Goal: Task Accomplishment & Management: Use online tool/utility

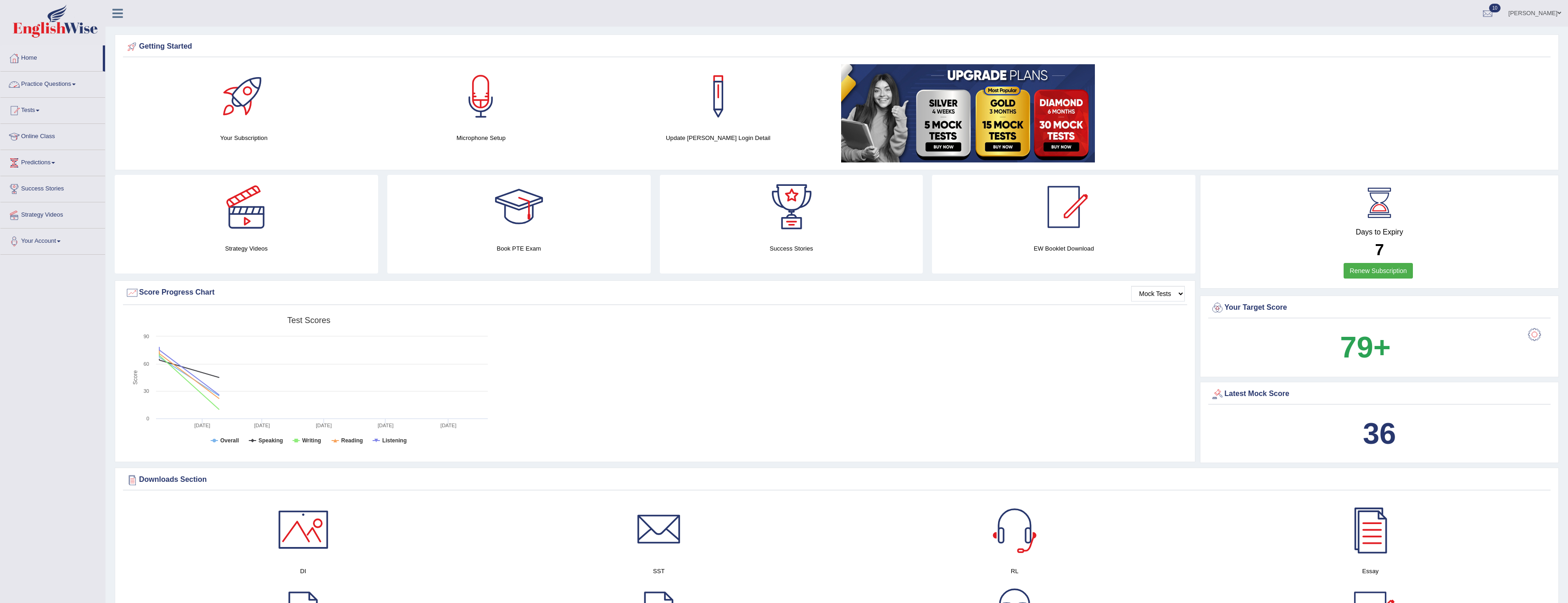
click at [39, 110] on span at bounding box center [37, 110] width 3 height 2
click at [37, 148] on link "Take Mock Test" at bounding box center [60, 148] width 86 height 16
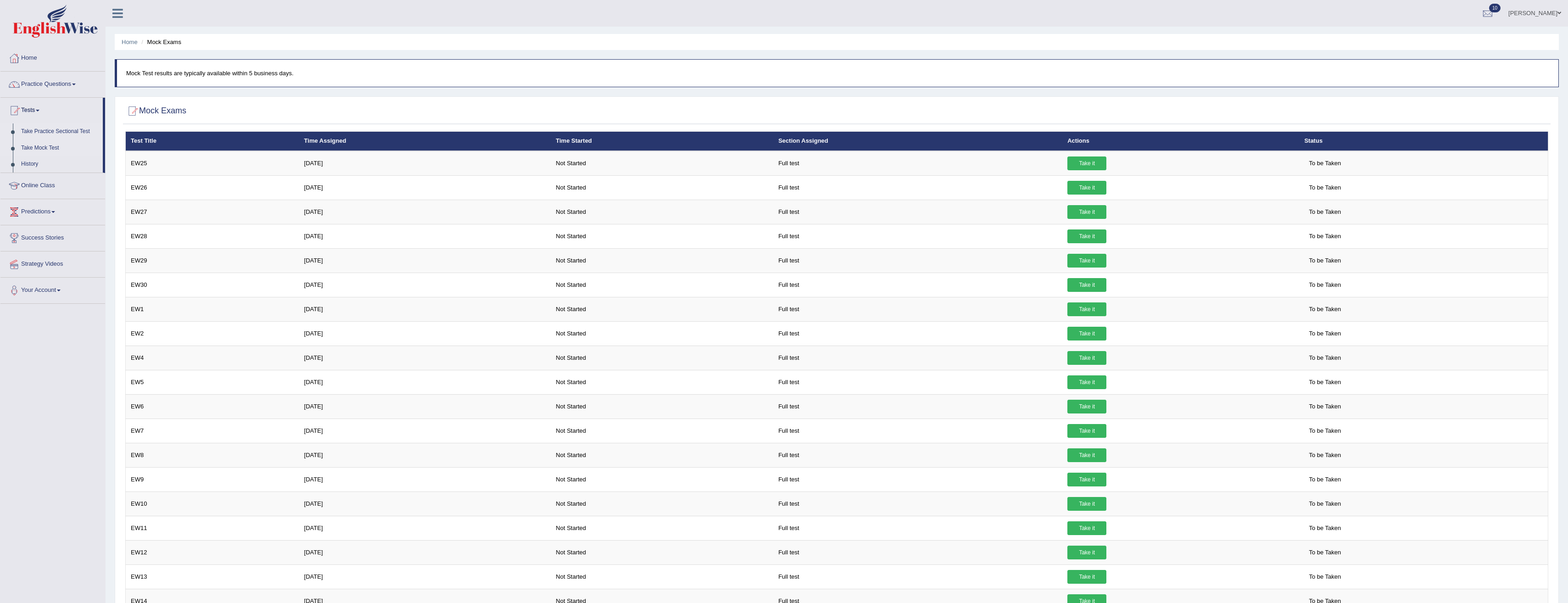
click at [41, 129] on link "Take Practice Sectional Test" at bounding box center [60, 132] width 86 height 16
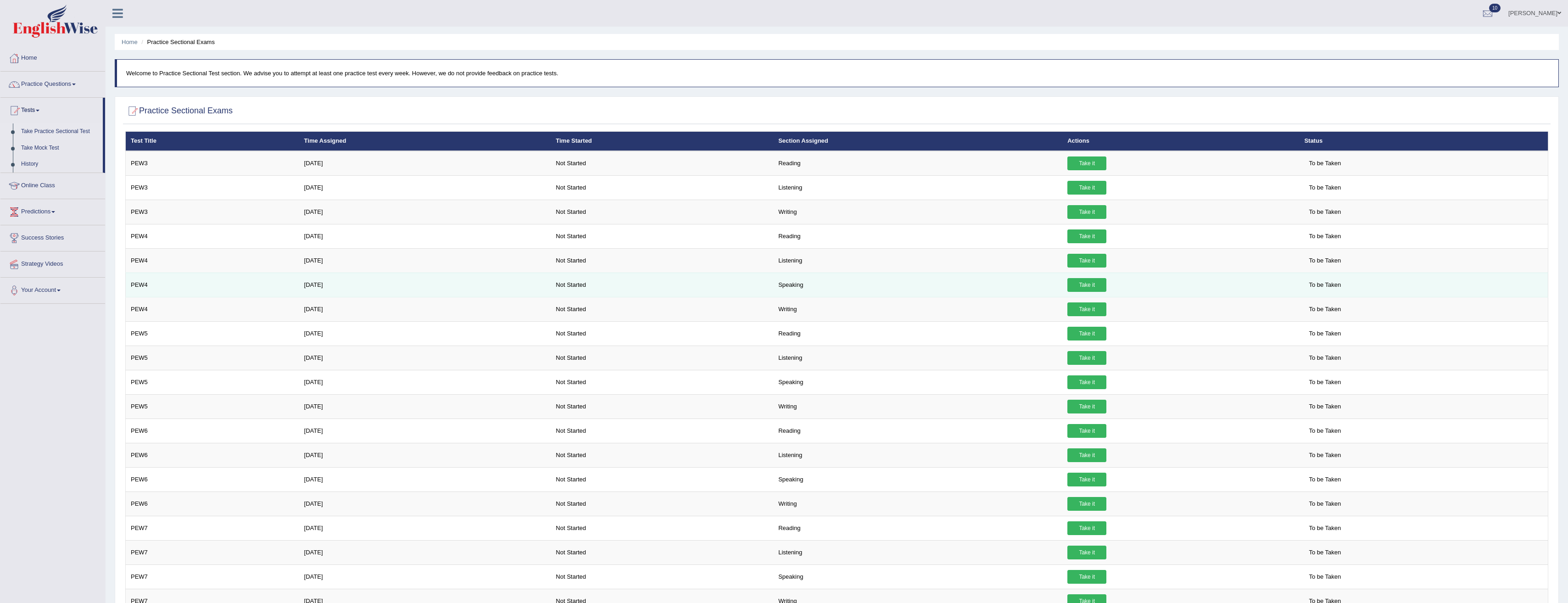
click at [1073, 283] on link "Take it" at bounding box center [1086, 285] width 39 height 14
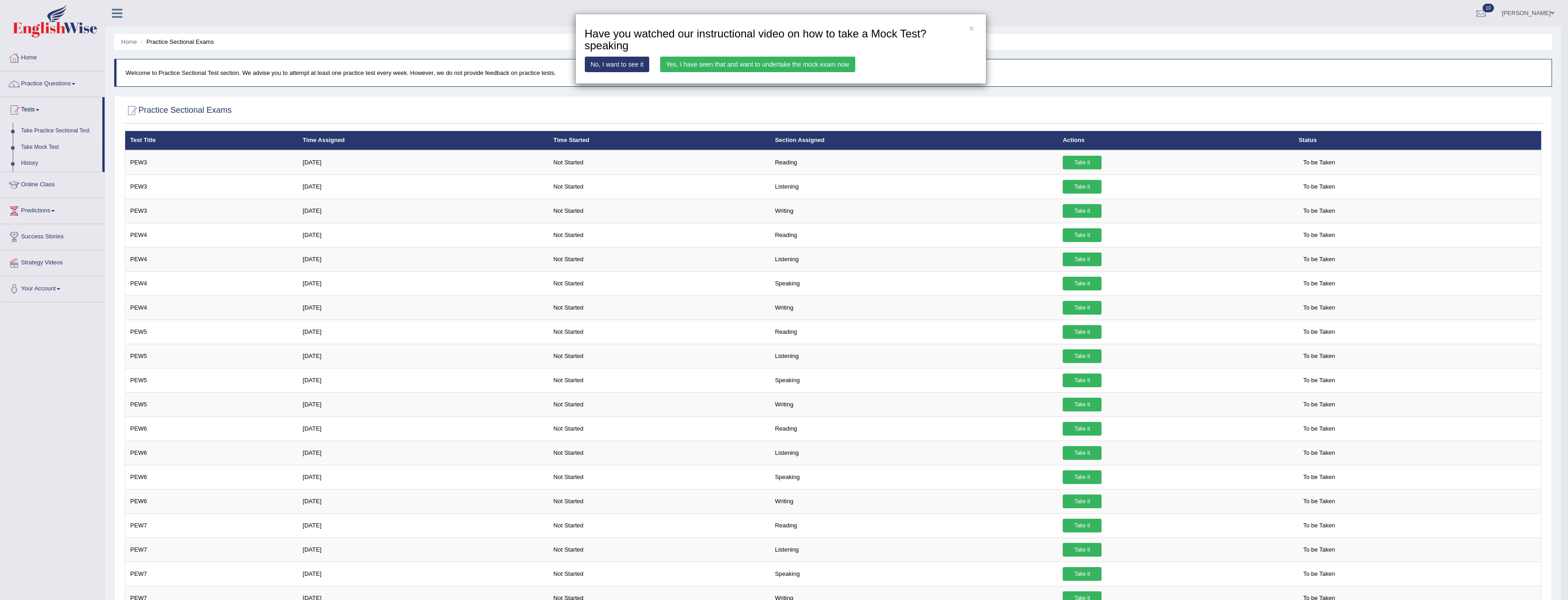
click at [731, 63] on link "Yes, I have seen that and want to undertake the mock exam now" at bounding box center [758, 64] width 195 height 16
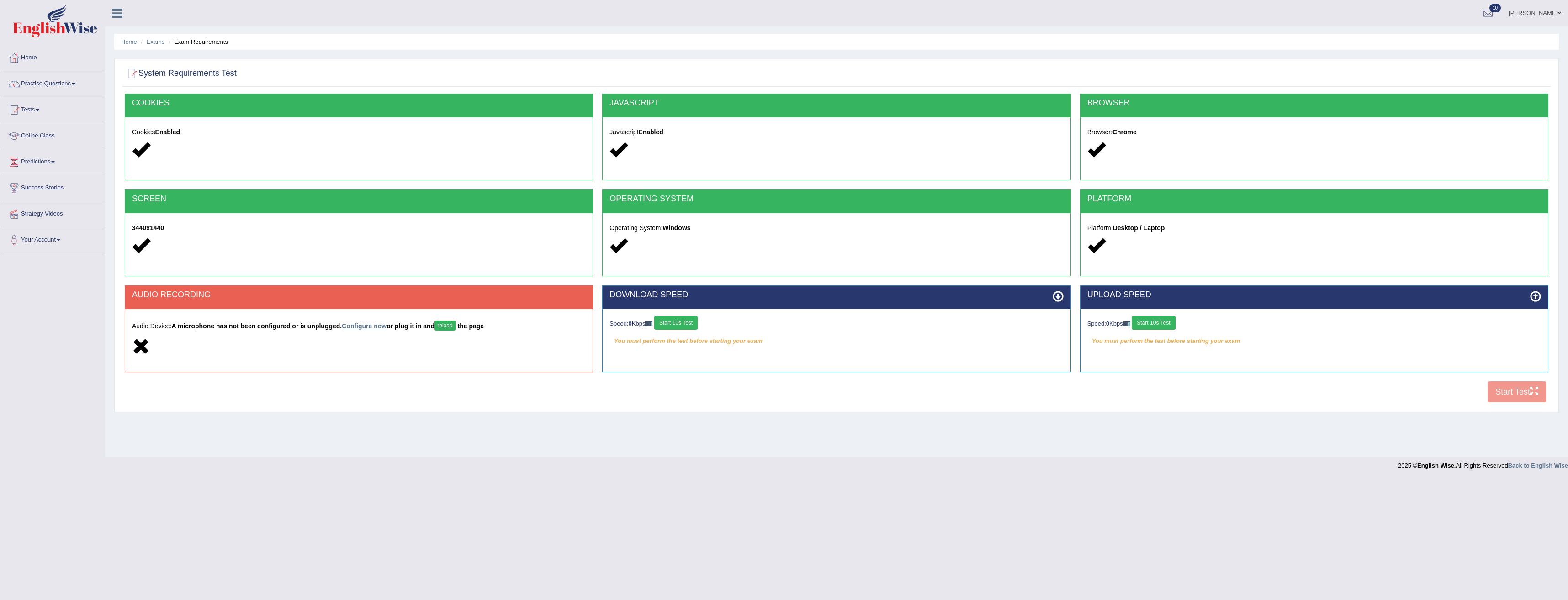
click at [358, 327] on link "Configure now" at bounding box center [364, 326] width 45 height 7
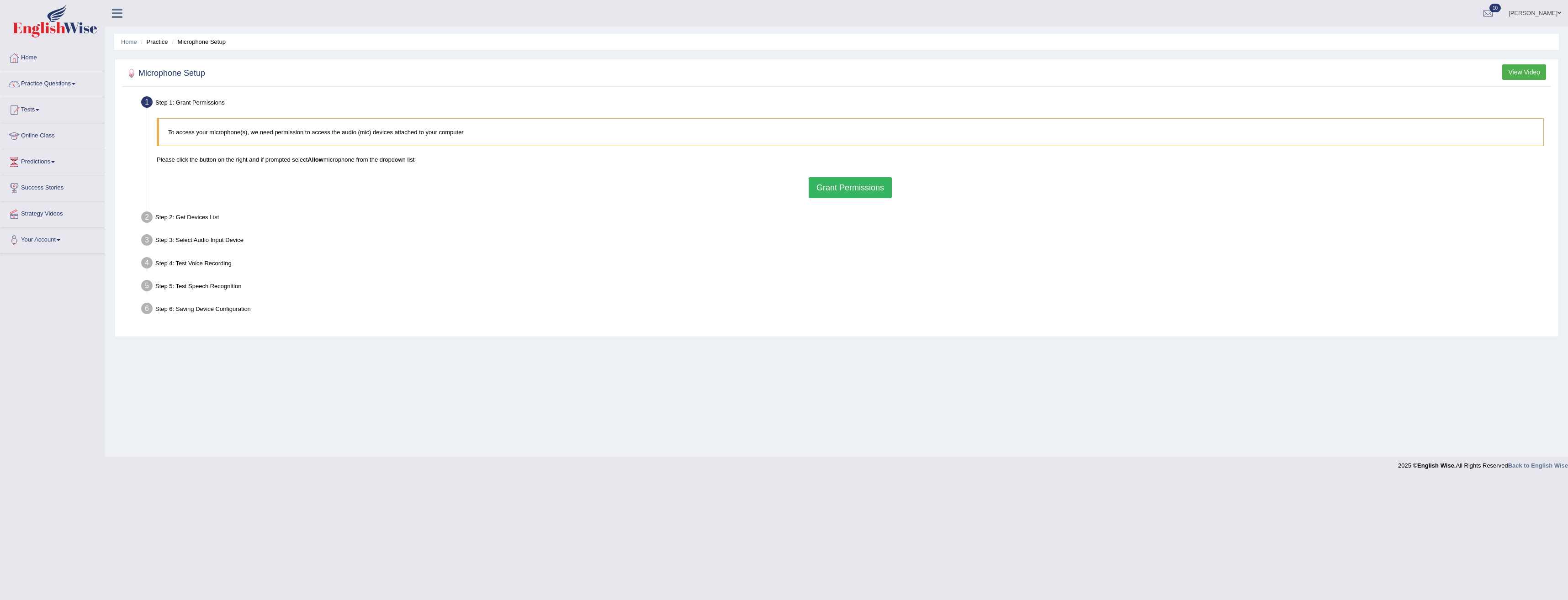
click at [835, 192] on button "Grant Permissions" at bounding box center [850, 188] width 83 height 21
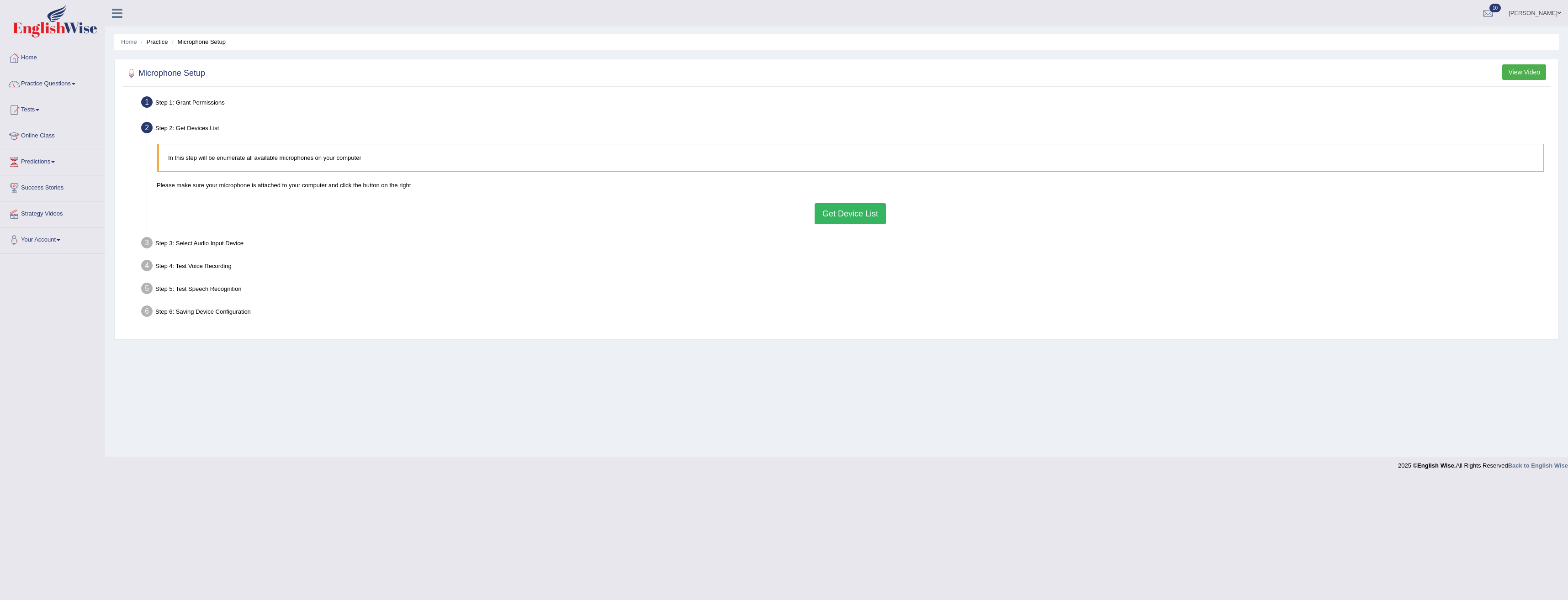
click at [844, 216] on button "Get Device List" at bounding box center [850, 213] width 71 height 21
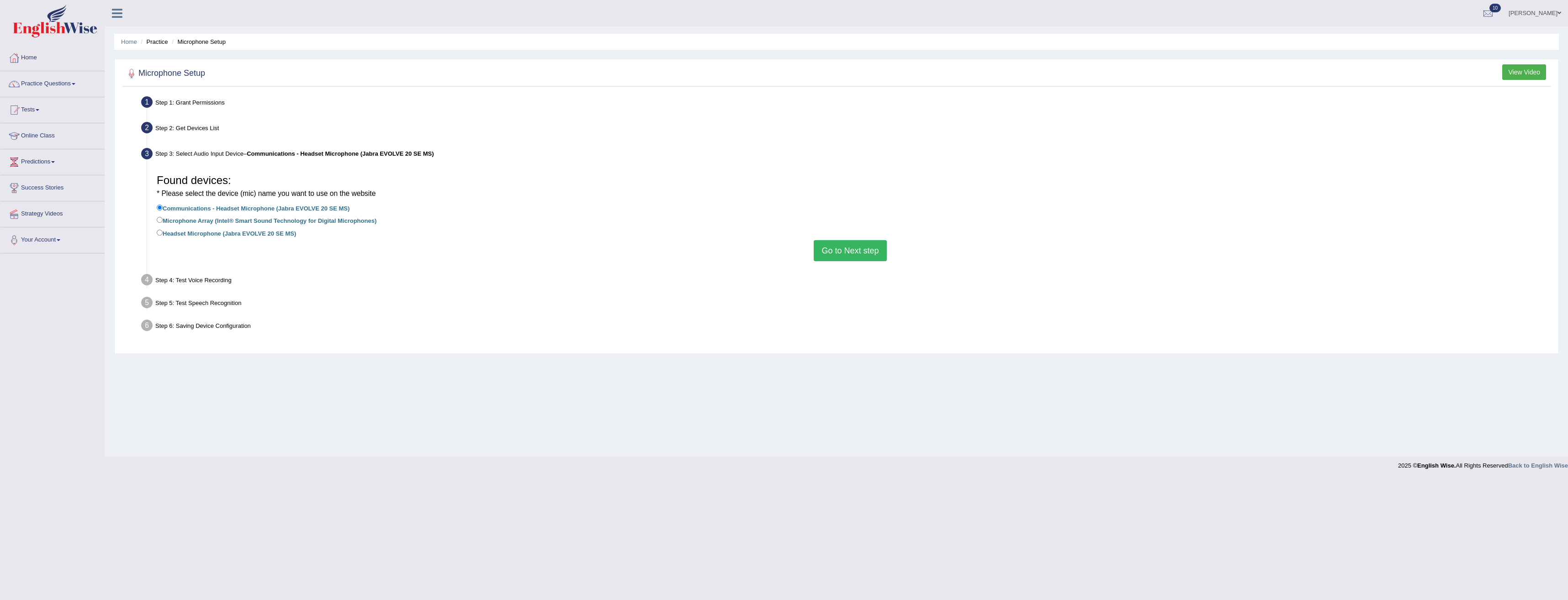
click at [858, 251] on button "Go to Next step" at bounding box center [850, 250] width 72 height 21
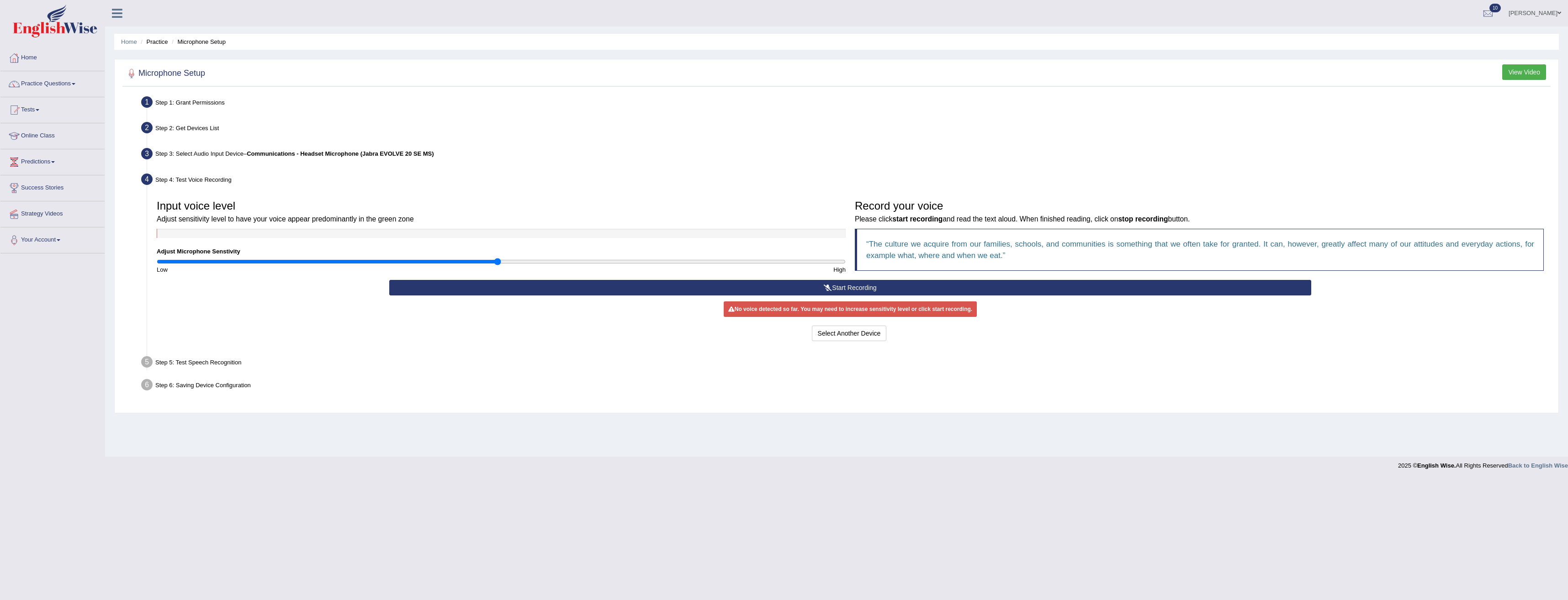
click at [843, 287] on button "Start Recording" at bounding box center [850, 287] width 922 height 16
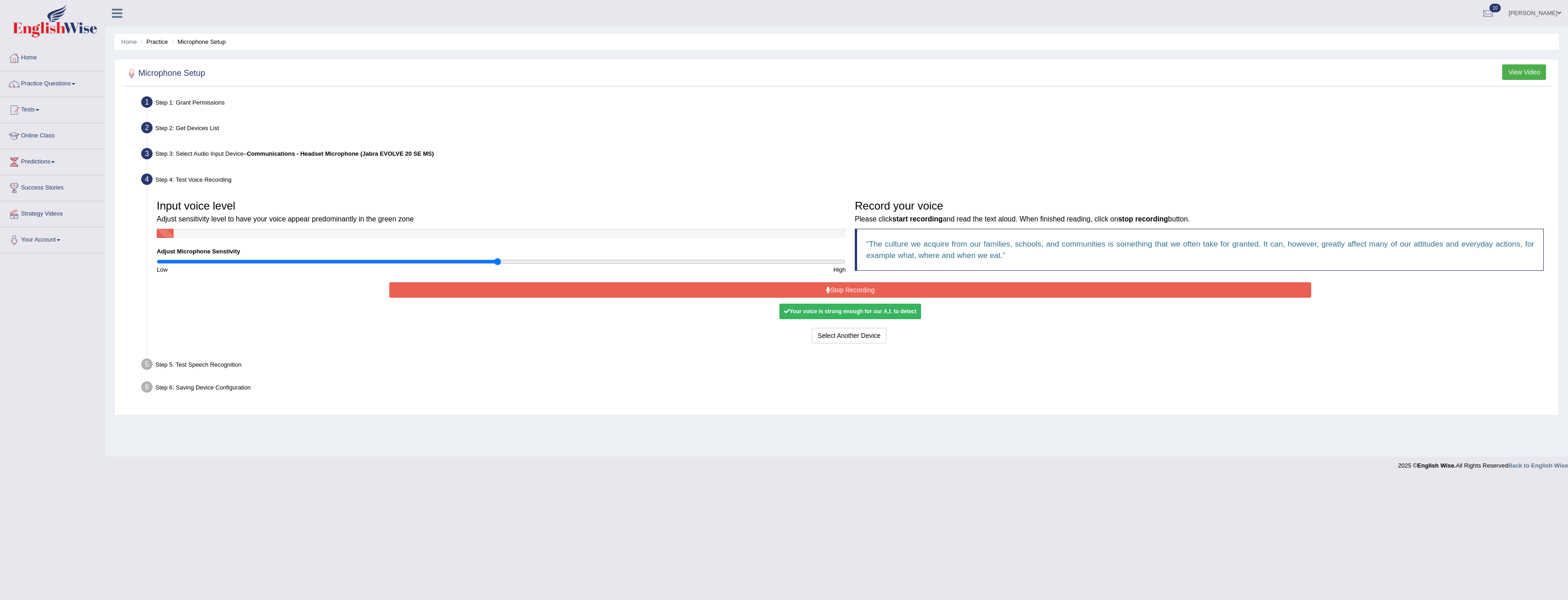
click at [879, 290] on button "Stop Recording" at bounding box center [850, 290] width 922 height 16
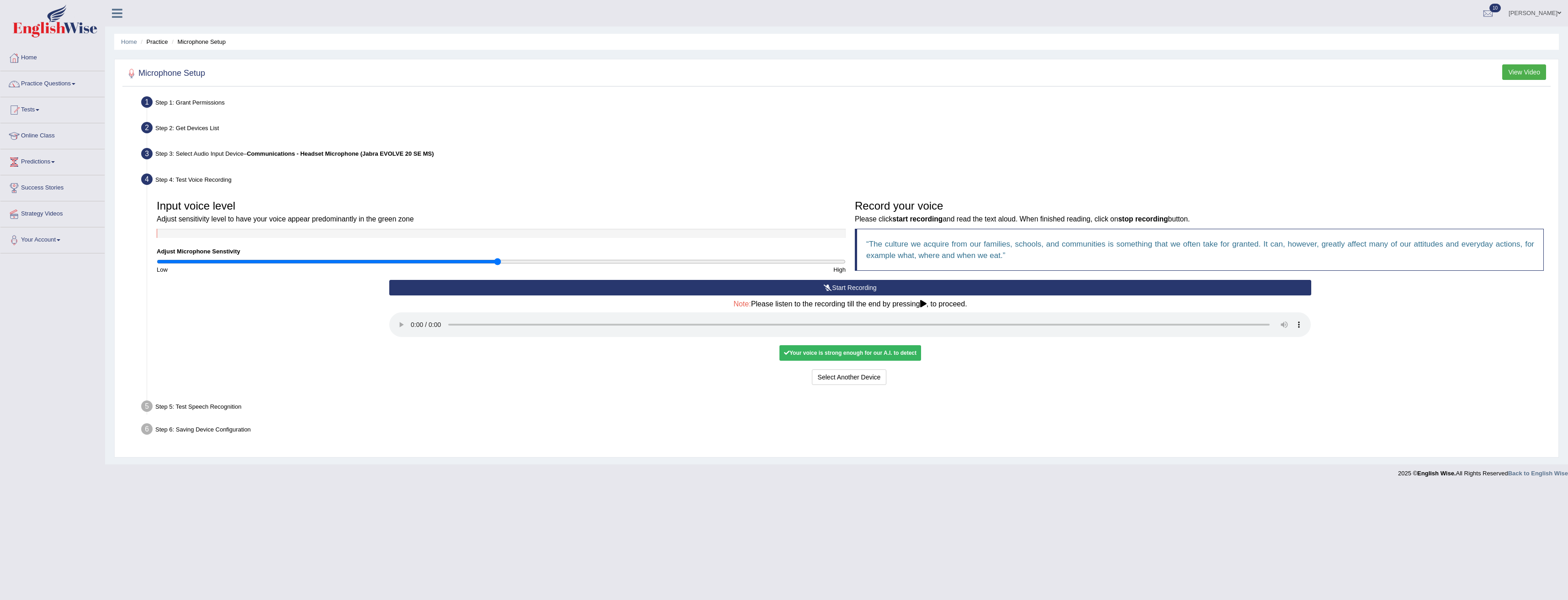
click at [865, 352] on div "Your voice is strong enough for our A.I. to detect" at bounding box center [850, 352] width 142 height 16
click at [883, 378] on button "Voice is ok. Go to Next step" at bounding box center [888, 377] width 91 height 16
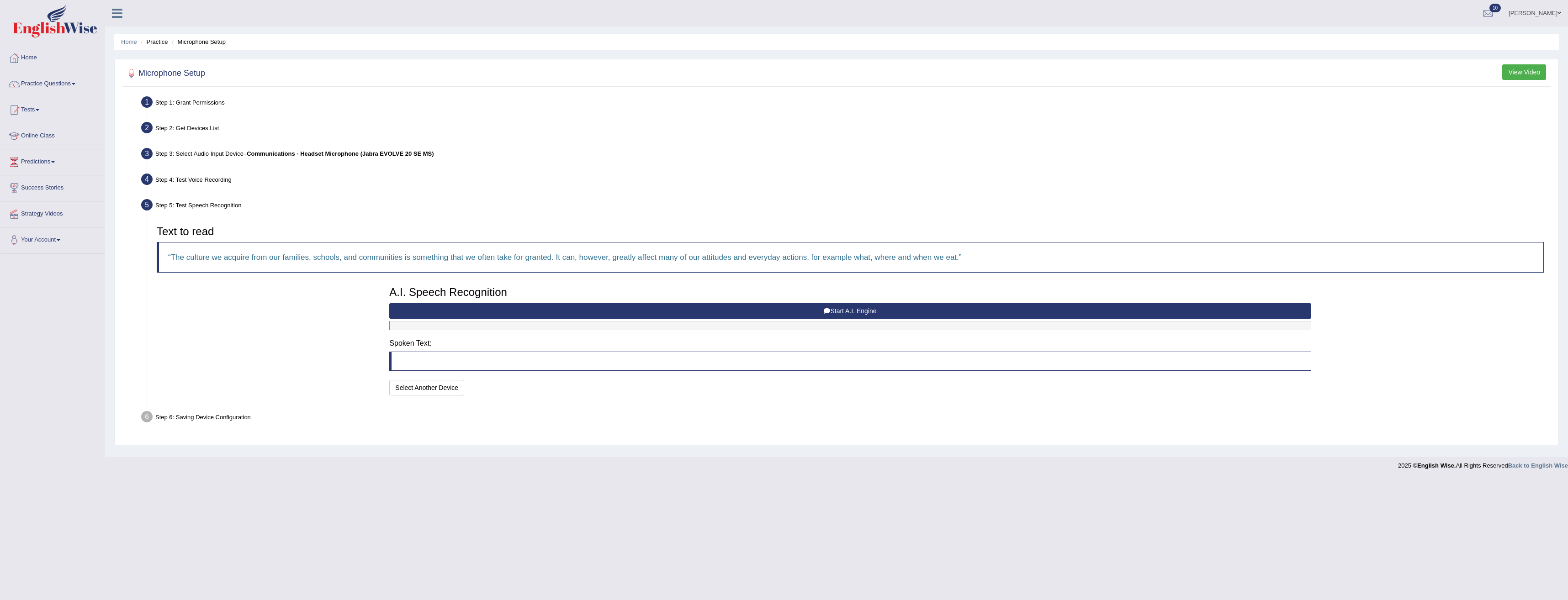
click at [850, 310] on button "Start A.I. Engine" at bounding box center [850, 311] width 922 height 16
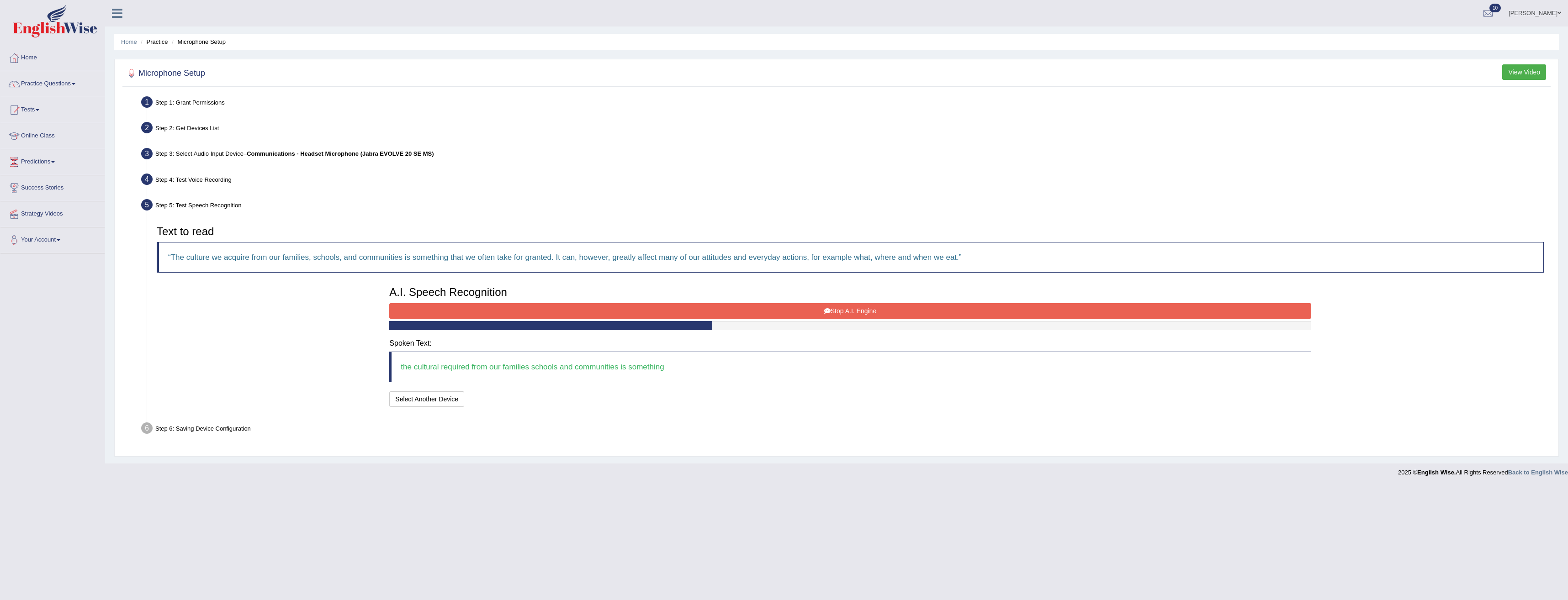
click at [899, 314] on button "Stop A.I. Engine" at bounding box center [850, 311] width 922 height 16
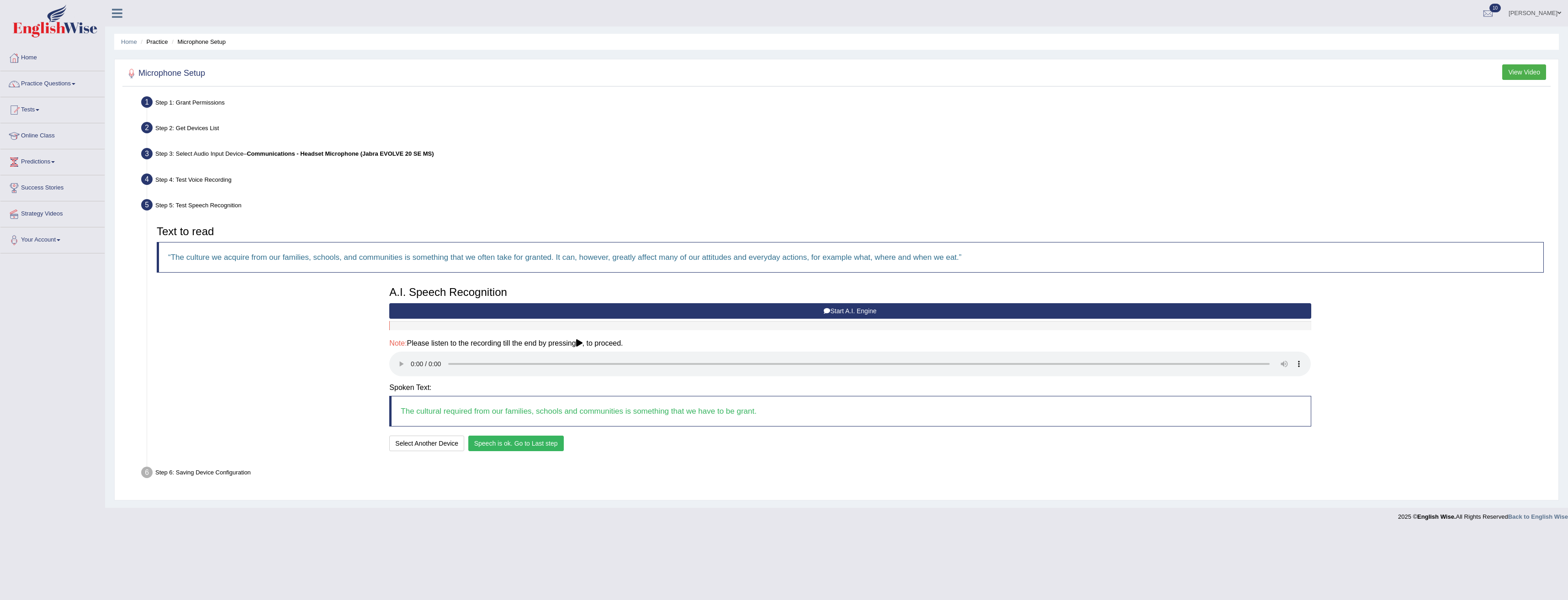
click at [525, 443] on button "Speech is ok. Go to Last step" at bounding box center [516, 443] width 96 height 16
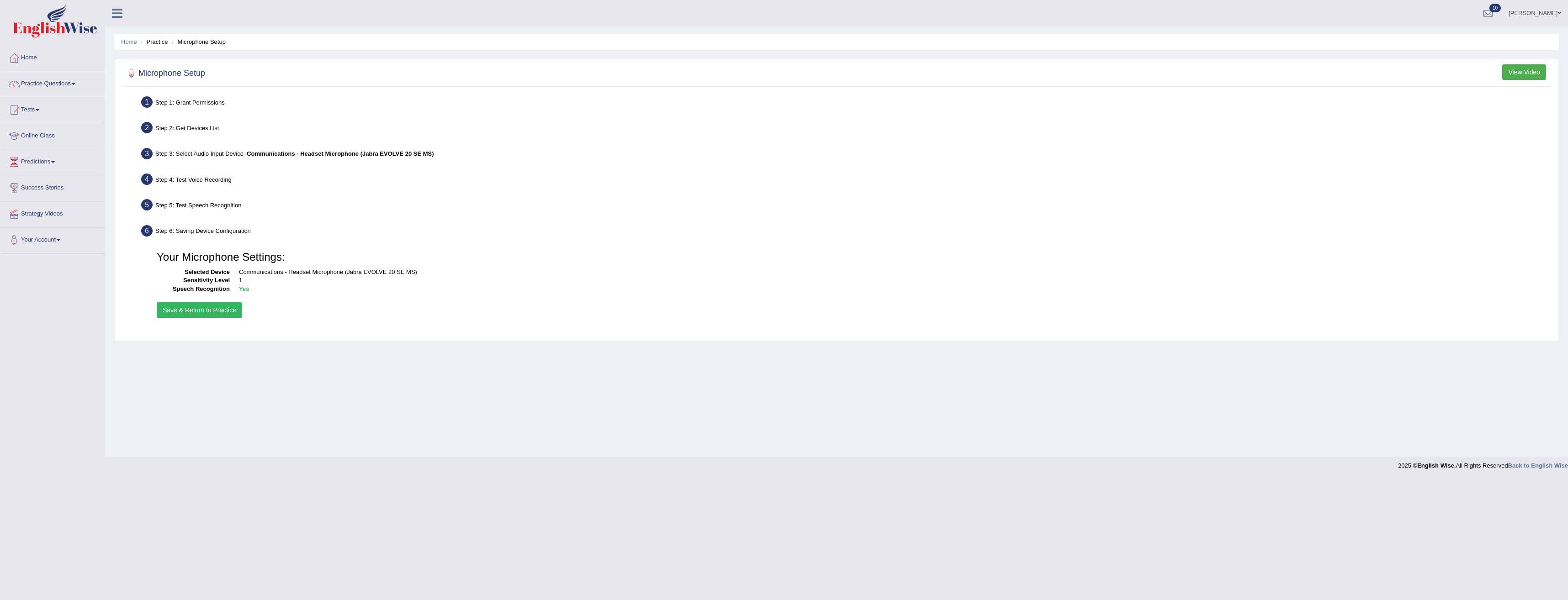
click at [199, 309] on button "Save & Return to Practice" at bounding box center [199, 310] width 85 height 16
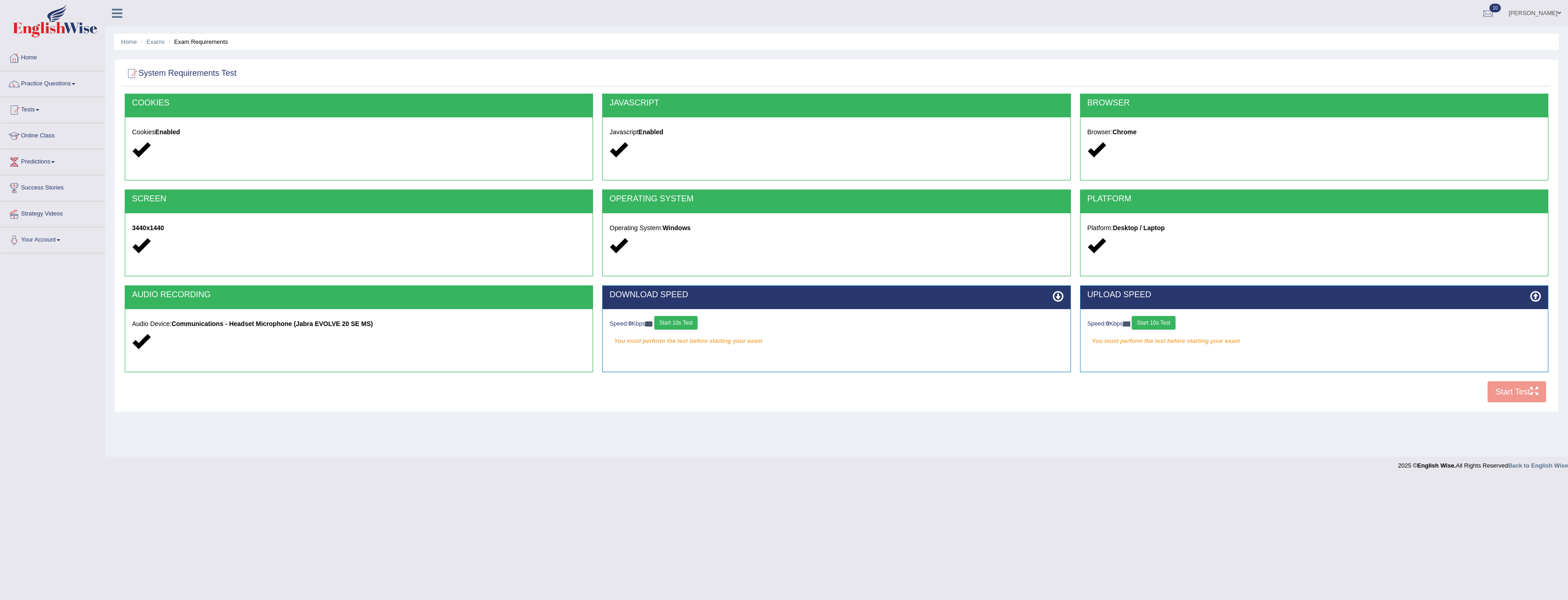
click at [685, 321] on button "Start 10s Test" at bounding box center [676, 322] width 44 height 14
click at [1161, 324] on button "Start 10s Test" at bounding box center [1154, 322] width 44 height 14
click at [1505, 392] on button "Start Test" at bounding box center [1517, 391] width 59 height 21
